Goal: Task Accomplishment & Management: Complete application form

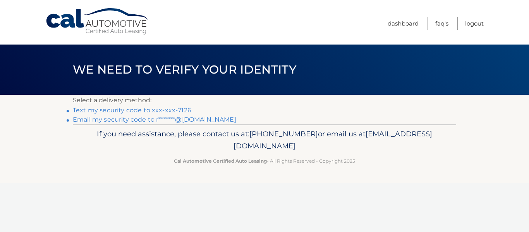
click at [169, 110] on link "Text my security code to xxx-xxx-7126" at bounding box center [132, 110] width 119 height 7
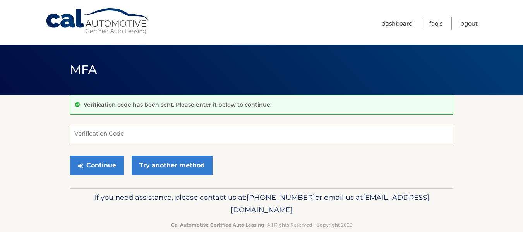
click at [91, 134] on input "Verification Code" at bounding box center [261, 133] width 383 height 19
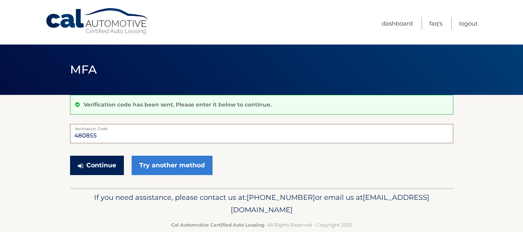
type input "480855"
click at [96, 165] on button "Continue" at bounding box center [97, 165] width 54 height 19
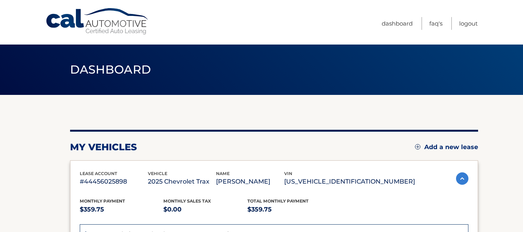
click at [259, 95] on header "Dashboard" at bounding box center [261, 70] width 383 height 50
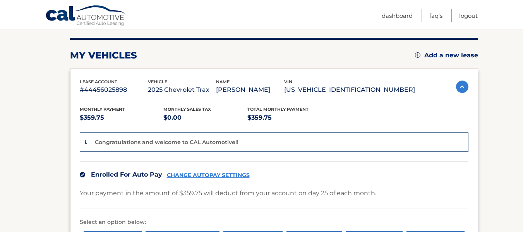
scroll to position [93, 0]
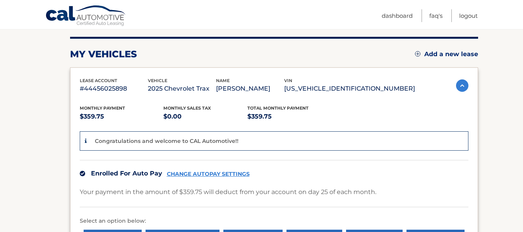
click at [428, 52] on link "Add a new lease" at bounding box center [446, 54] width 63 height 8
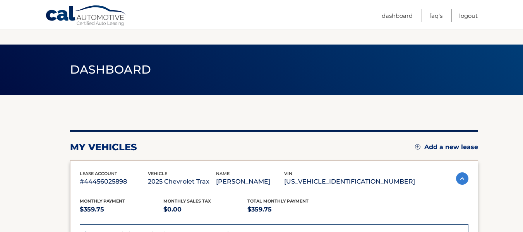
scroll to position [93, 0]
